Goal: Task Accomplishment & Management: Manage account settings

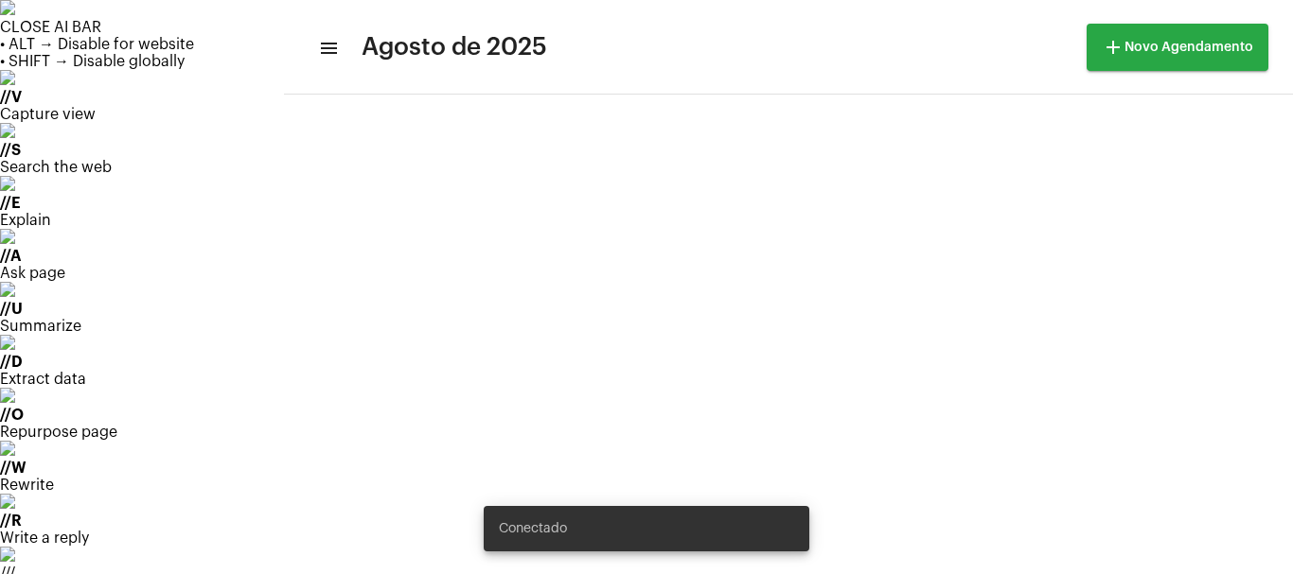
scroll to position [342, 0]
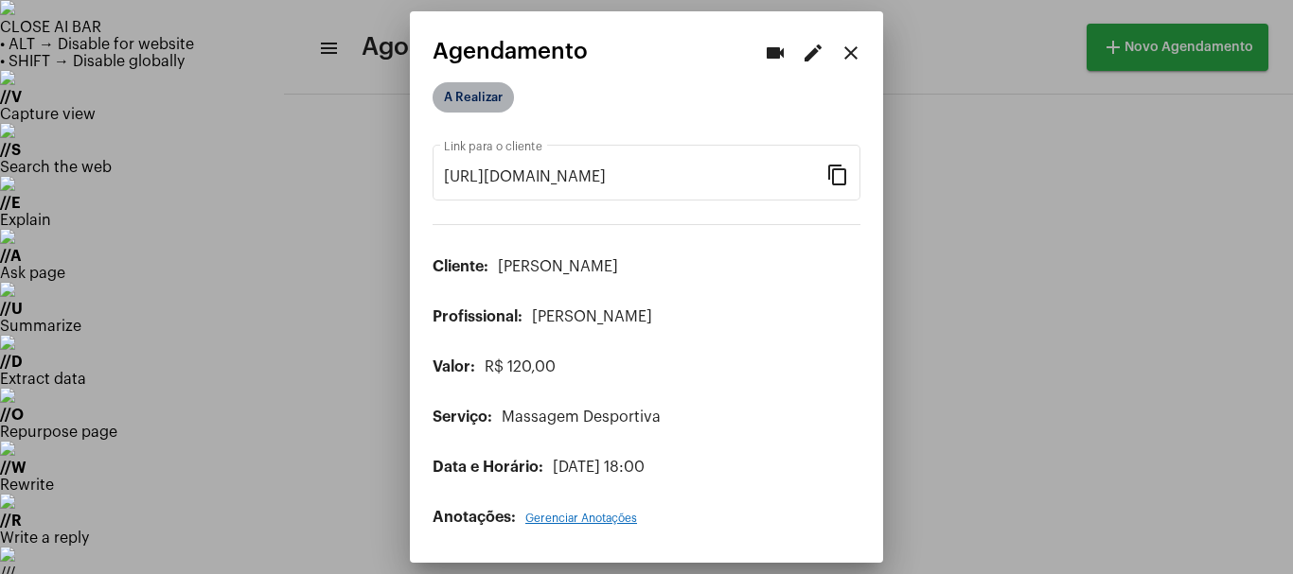
click at [482, 101] on mat-chip "A Realizar" at bounding box center [473, 97] width 81 height 30
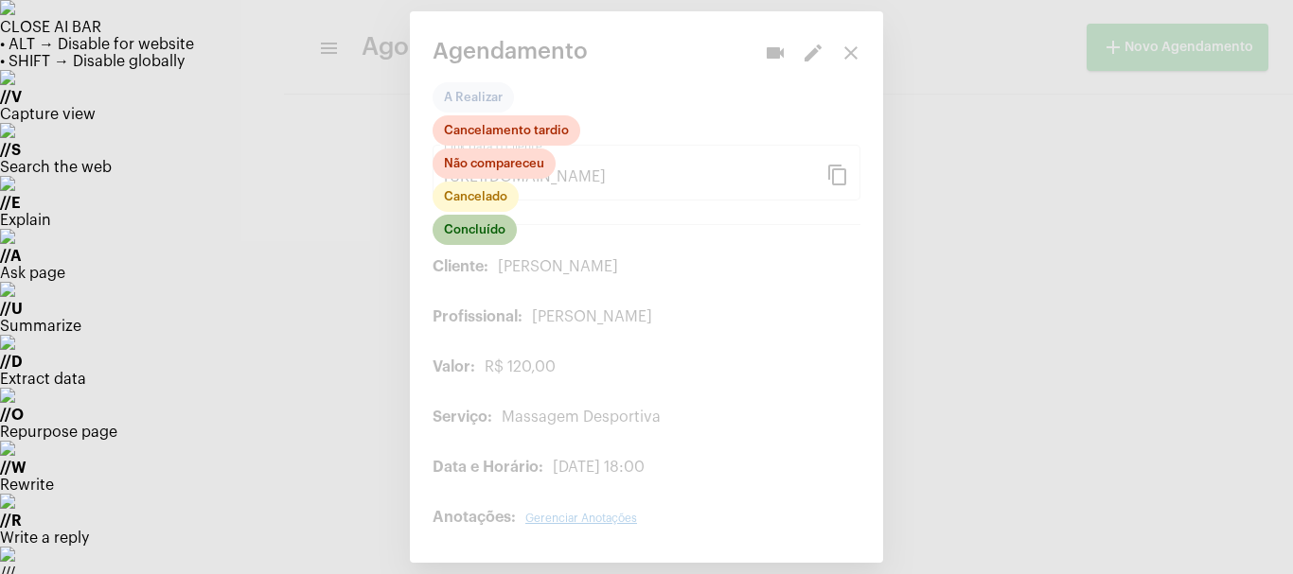
click at [479, 234] on mat-chip "Concluído" at bounding box center [475, 230] width 84 height 30
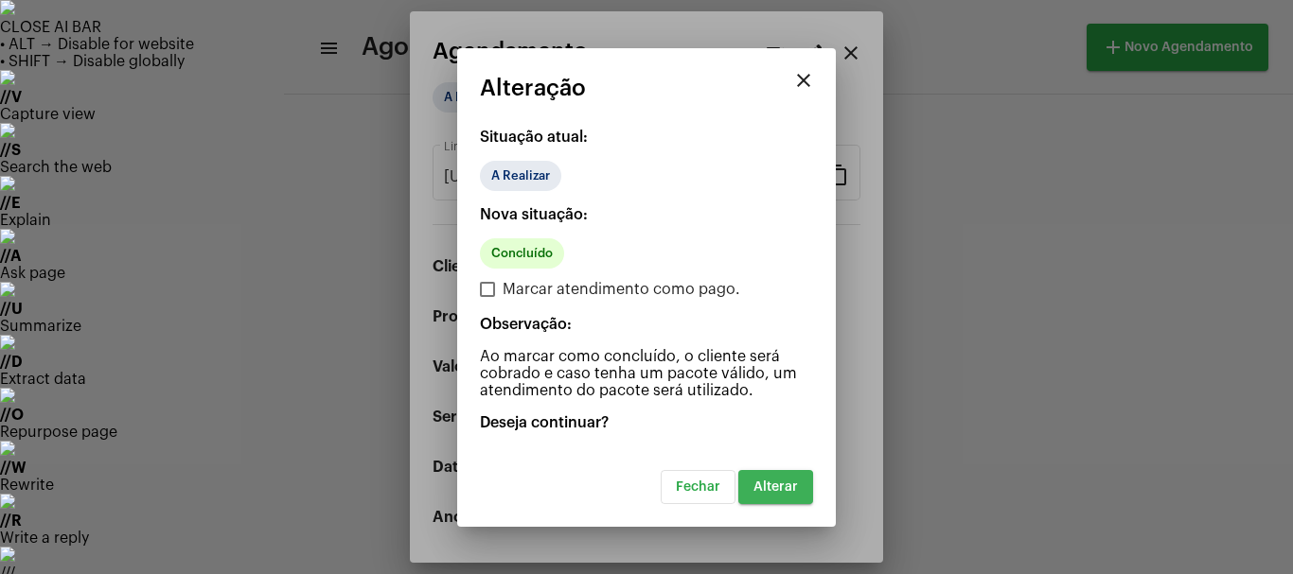
click at [751, 490] on button "Alterar" at bounding box center [775, 487] width 75 height 34
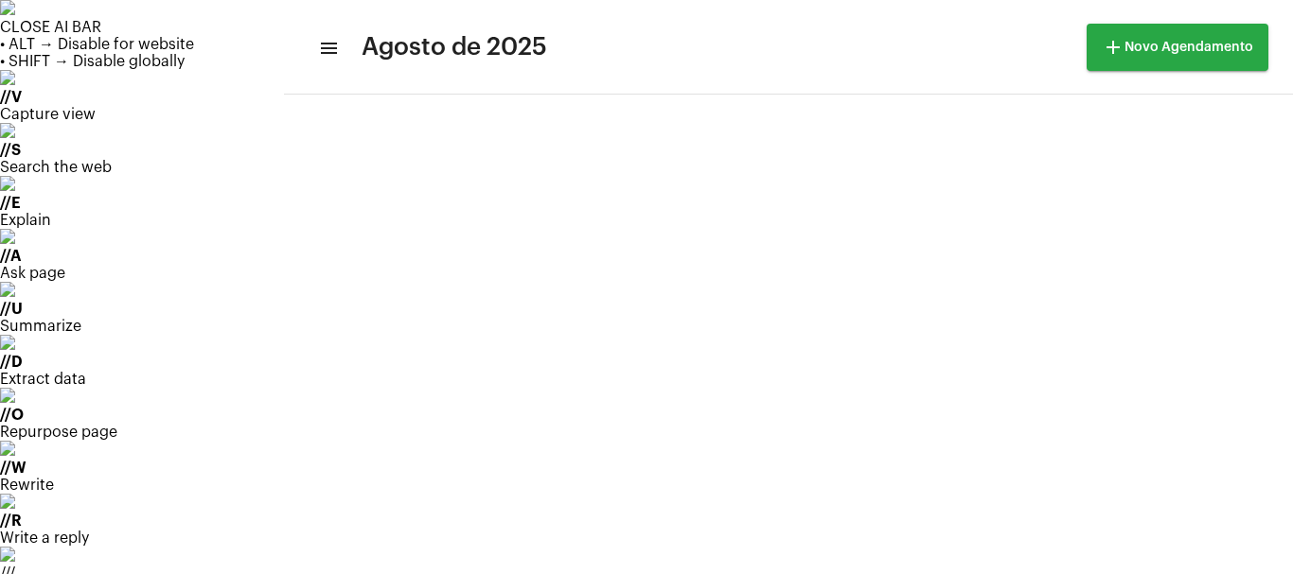
scroll to position [342, 0]
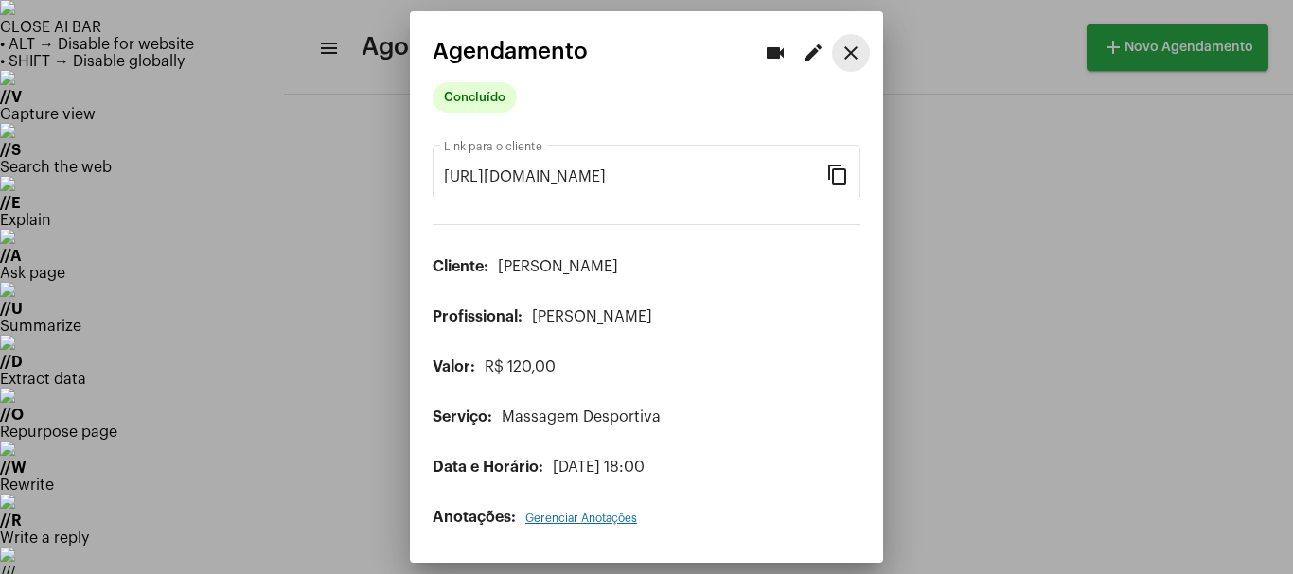
click at [846, 44] on mat-icon "close" at bounding box center [850, 53] width 23 height 23
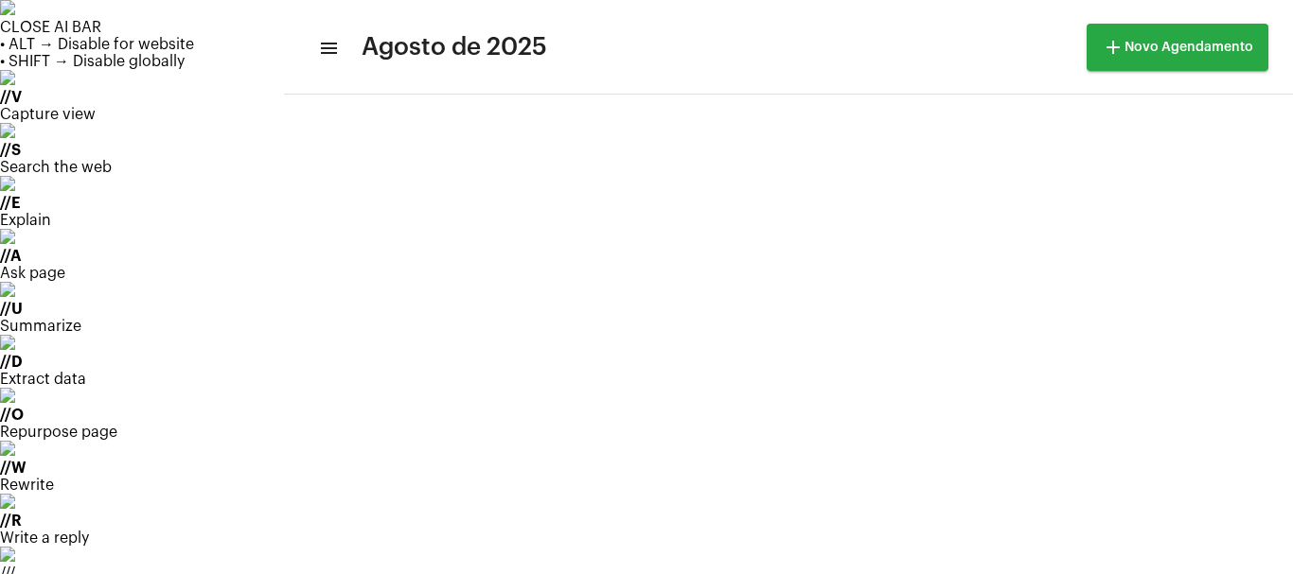
scroll to position [342, 0]
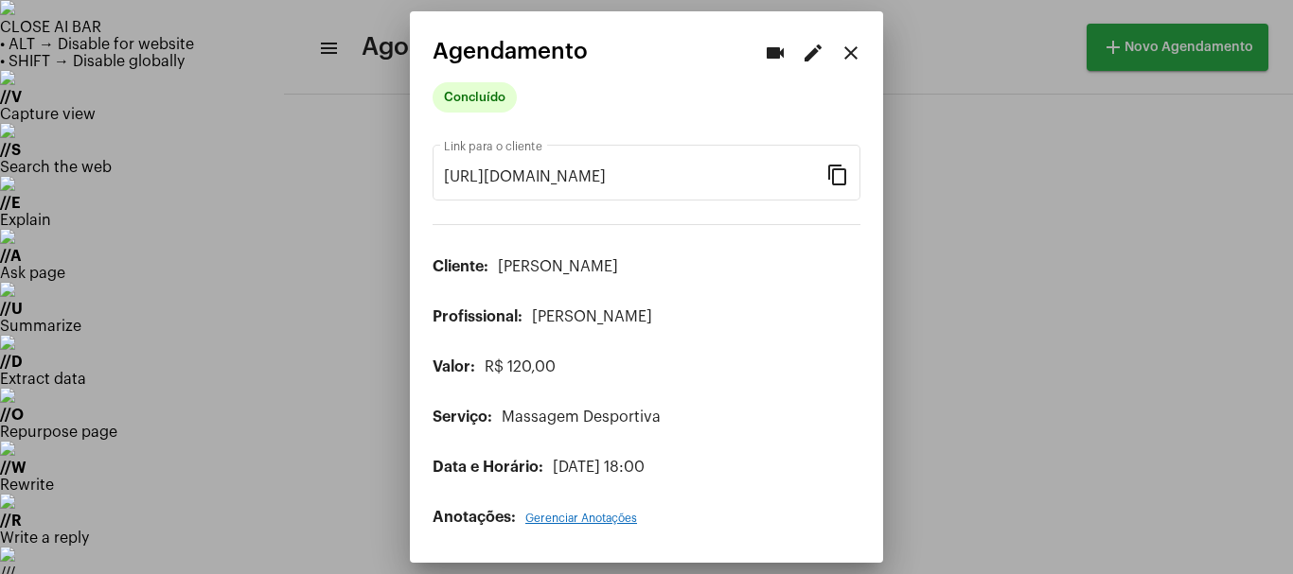
click at [115, 503] on div at bounding box center [646, 287] width 1293 height 574
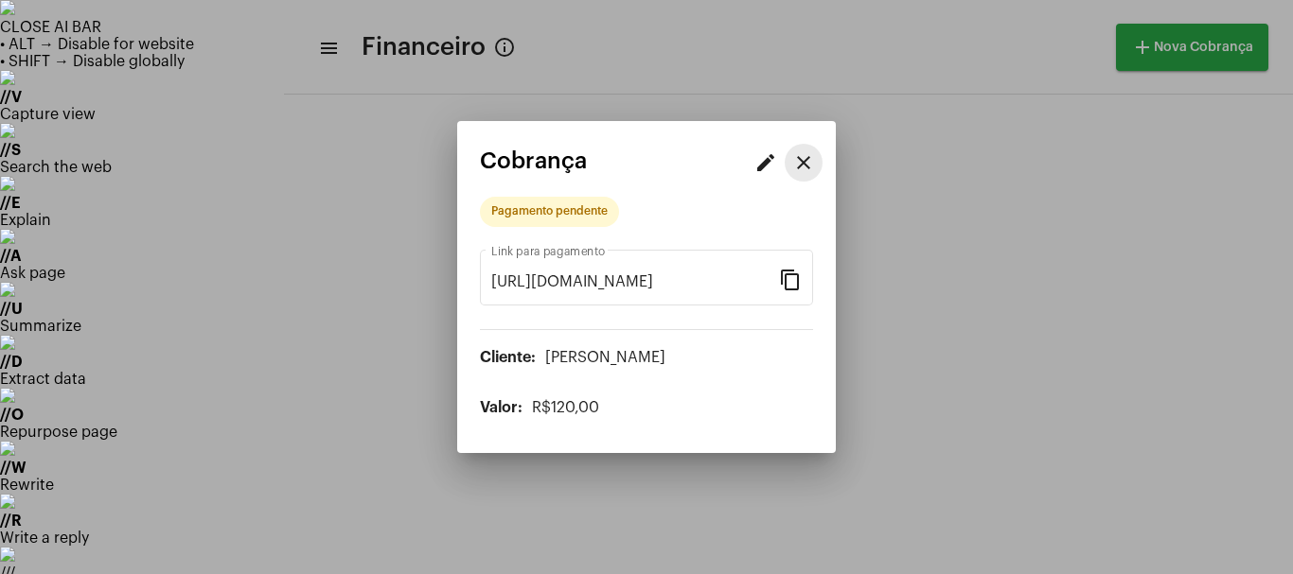
click at [813, 164] on mat-icon "close" at bounding box center [803, 162] width 23 height 23
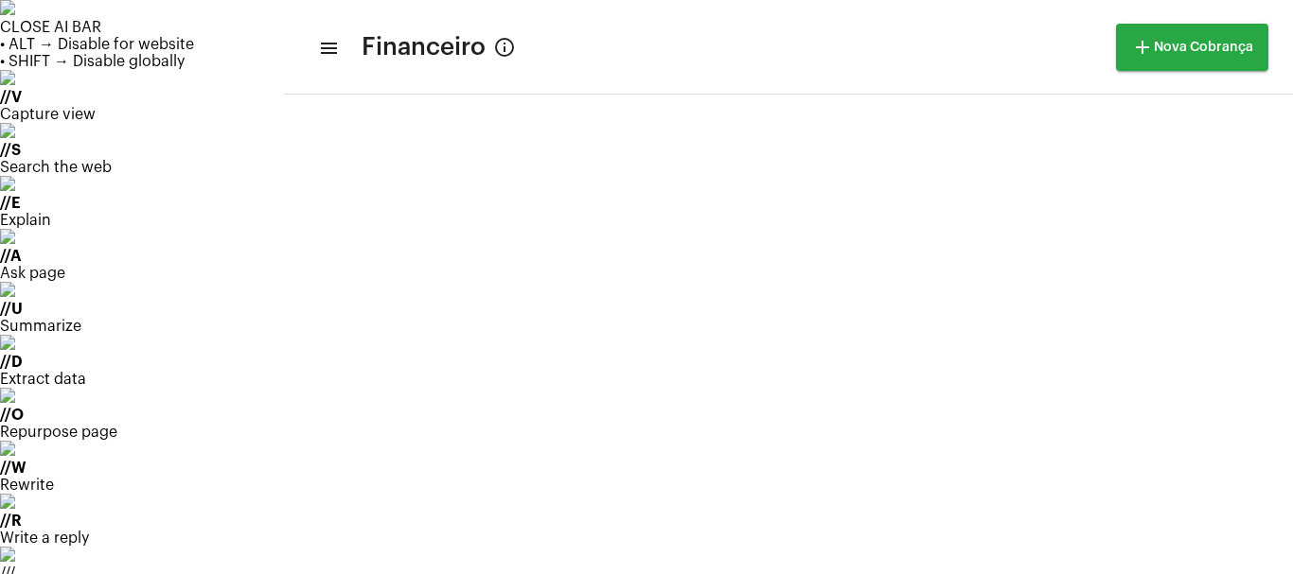
scroll to position [942, 0]
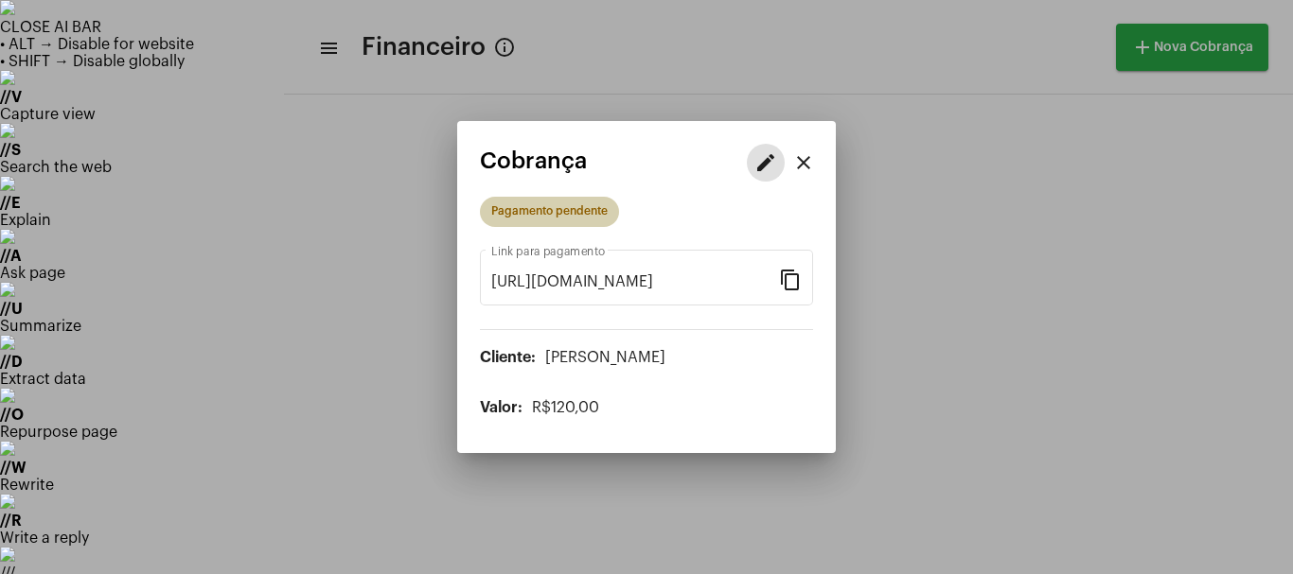
click at [581, 219] on mat-chip "Pagamento pendente" at bounding box center [549, 212] width 139 height 30
click at [771, 162] on mat-icon "edit" at bounding box center [765, 162] width 23 height 23
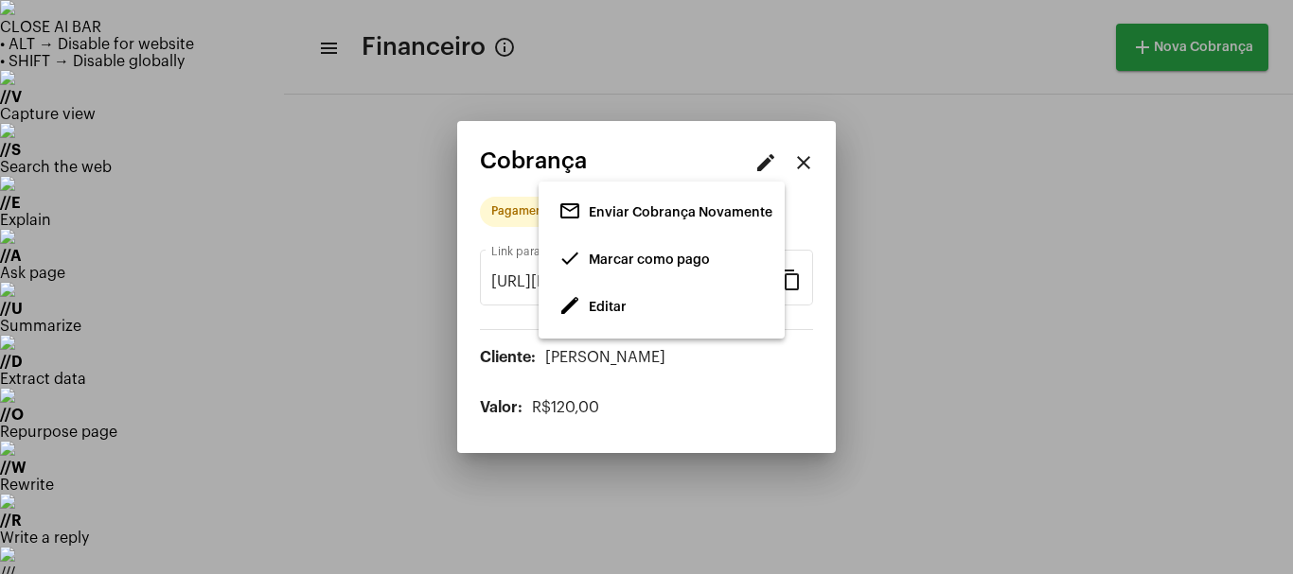
click at [632, 257] on span "Marcar como pago" at bounding box center [649, 260] width 121 height 13
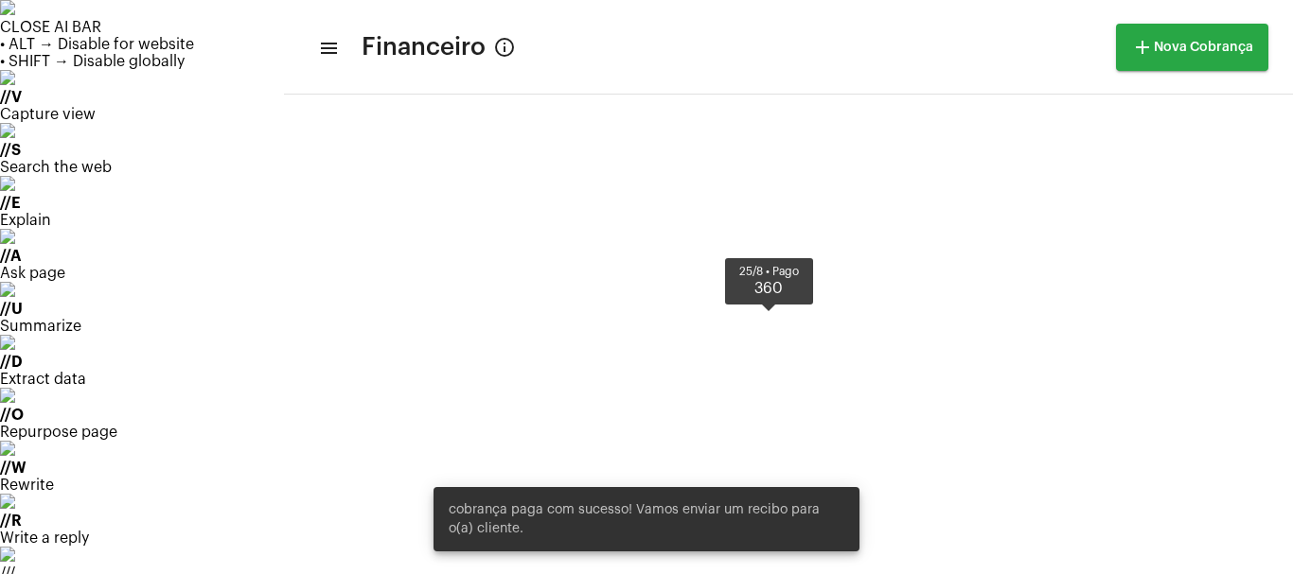
scroll to position [942, 0]
